Goal: Check status: Check status

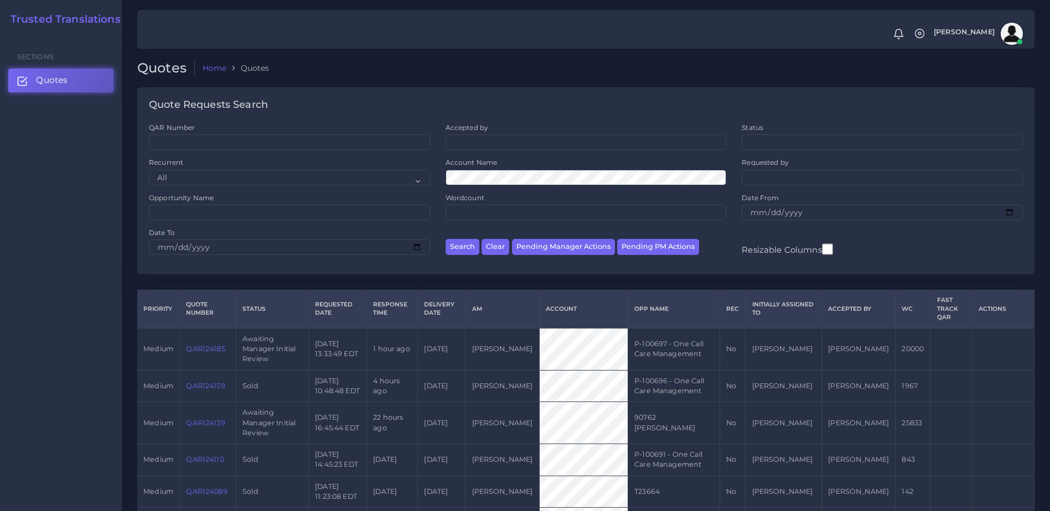
click at [200, 348] on link "QAR124185" at bounding box center [205, 349] width 39 height 8
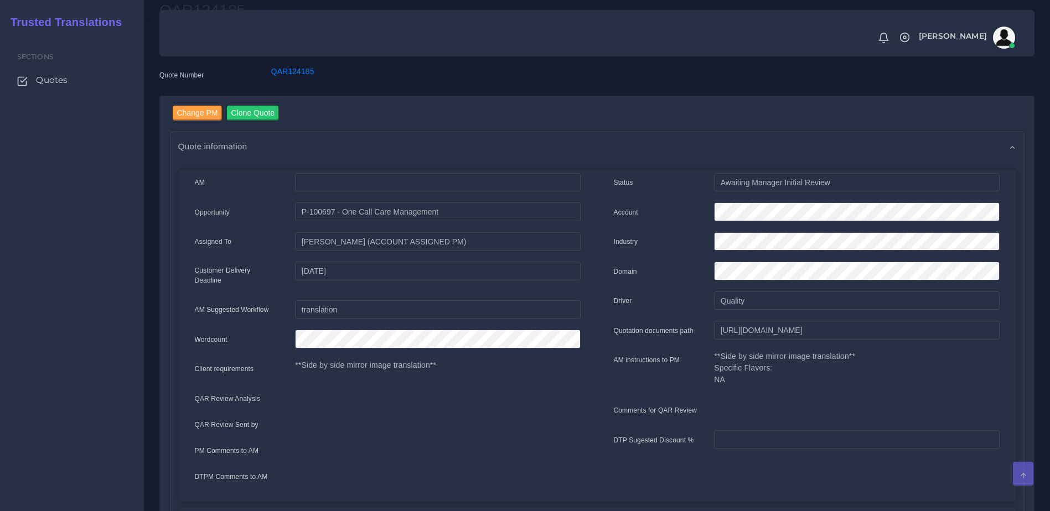
scroll to position [2, 0]
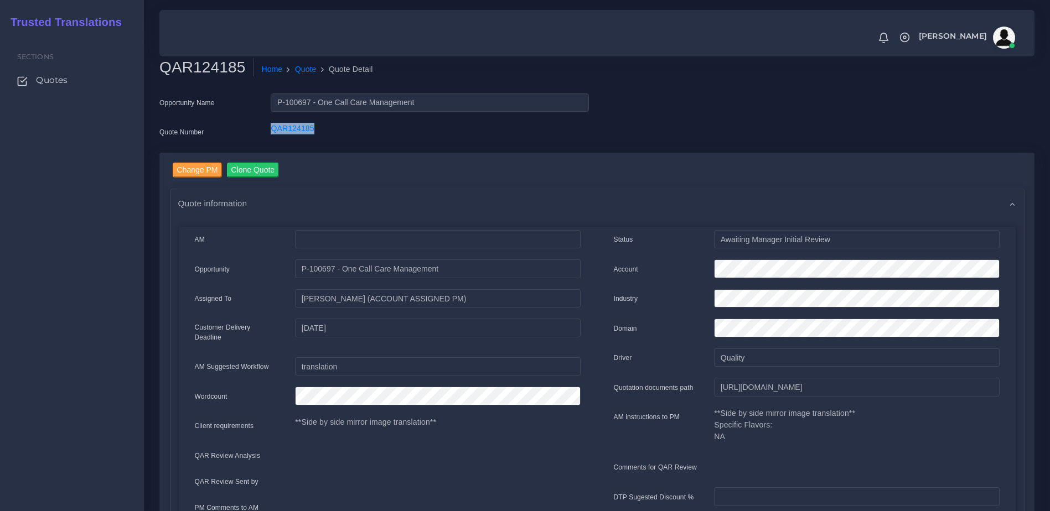
drag, startPoint x: 263, startPoint y: 136, endPoint x: 332, endPoint y: 134, distance: 68.1
click at [332, 134] on div "QAR124185" at bounding box center [429, 134] width 334 height 22
copy link "QAR124185"
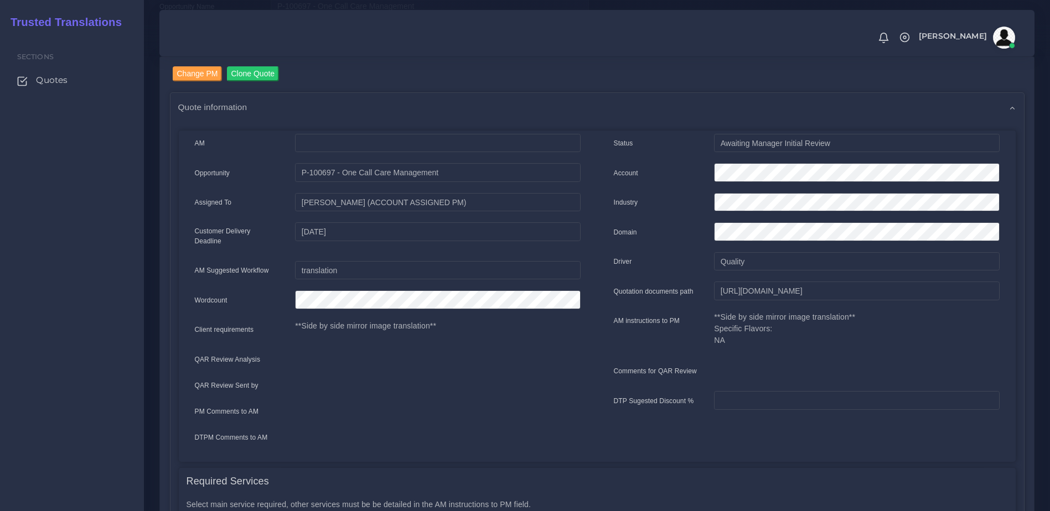
scroll to position [76, 0]
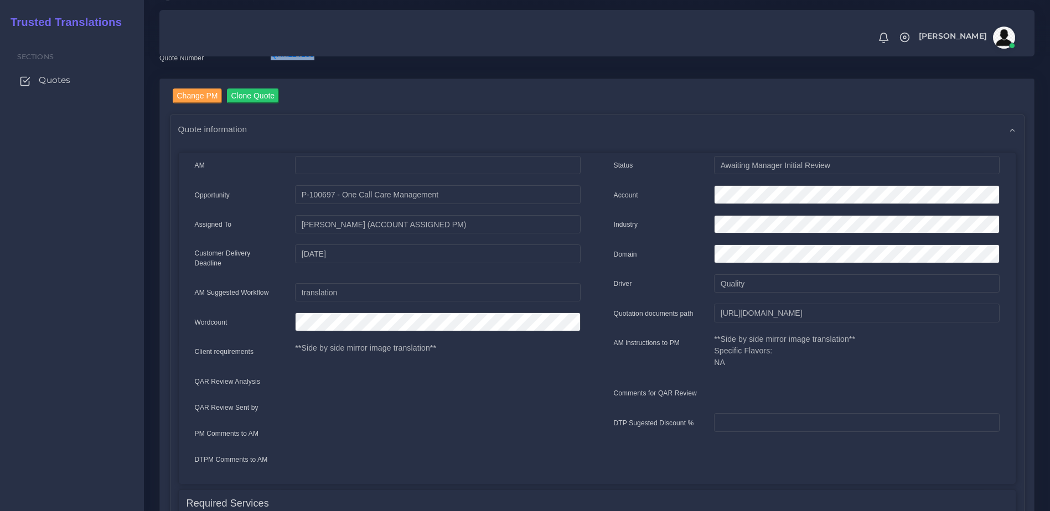
click at [69, 89] on link "Quotes" at bounding box center [71, 80] width 127 height 23
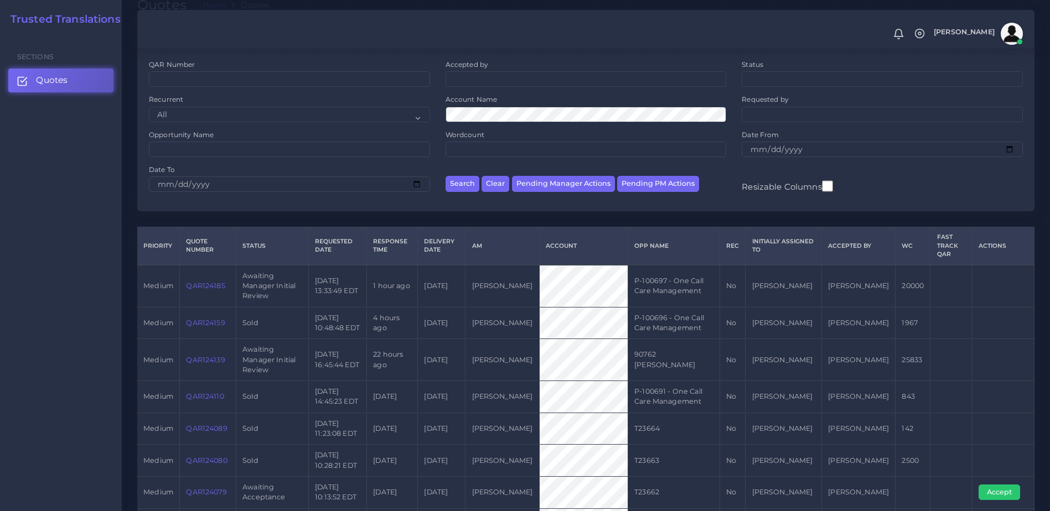
scroll to position [65, 0]
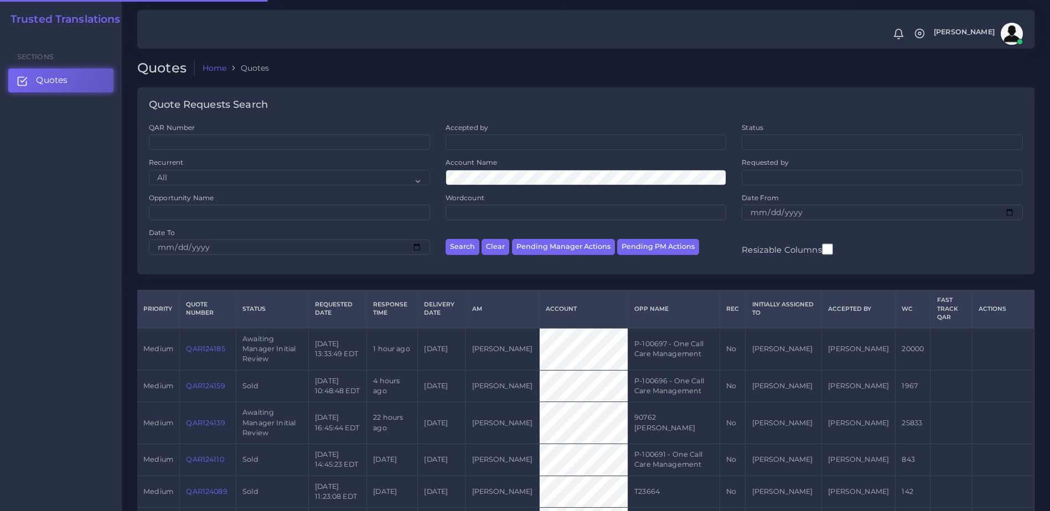
scroll to position [65, 0]
